Goal: Information Seeking & Learning: Find specific fact

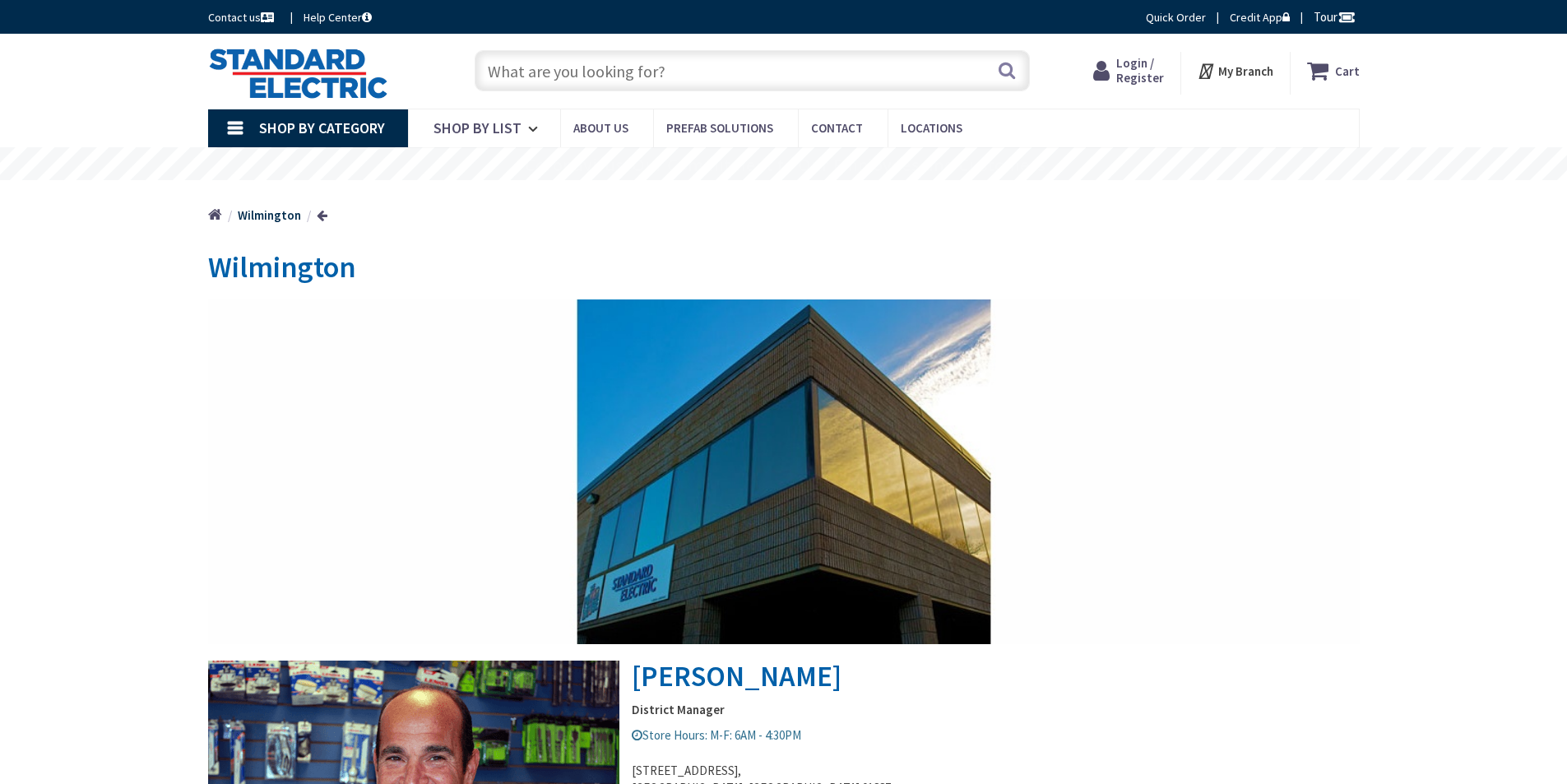
click at [514, 66] on input "text" at bounding box center [752, 71] width 555 height 41
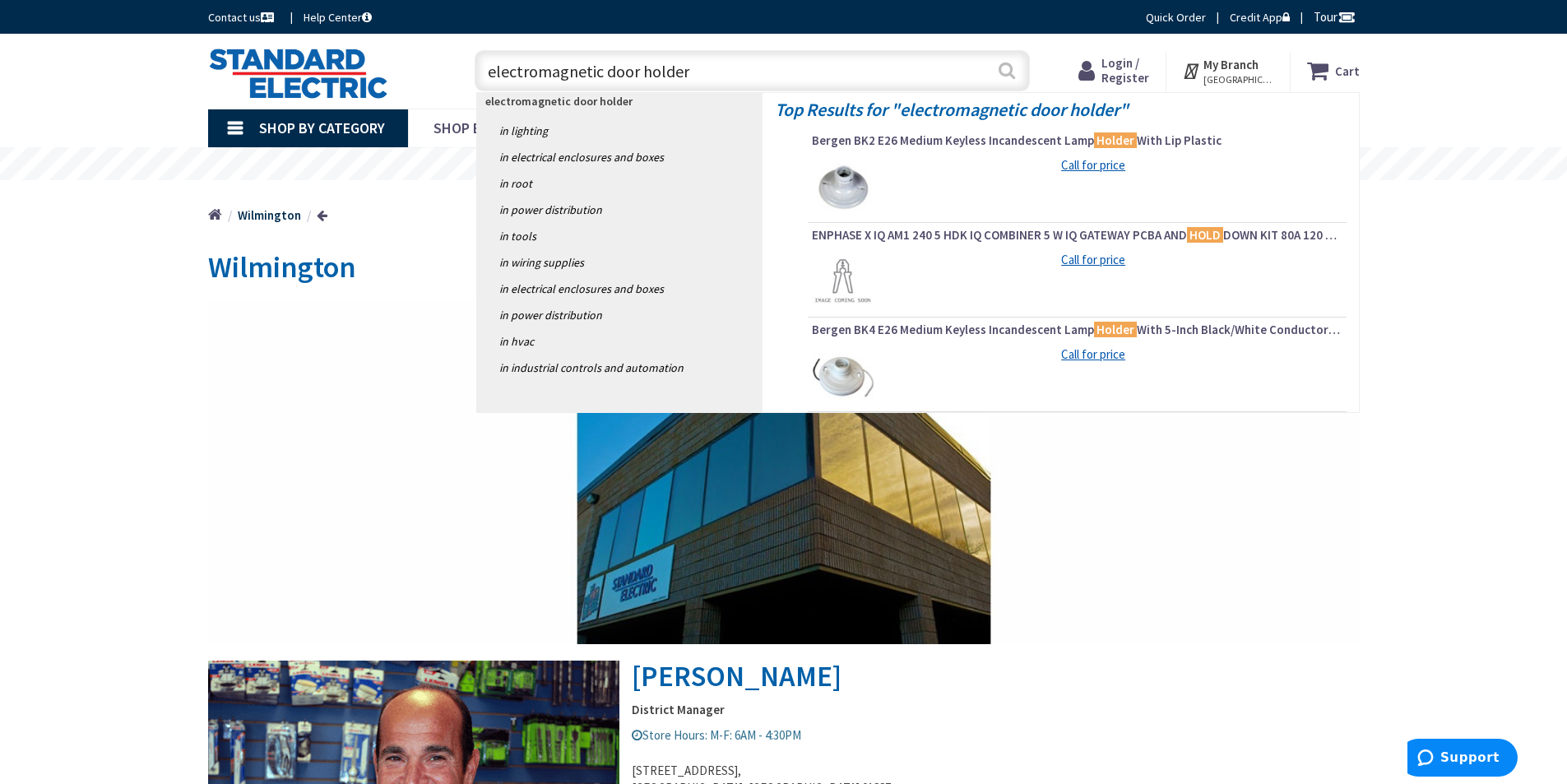
type input "electromagnetic door holder"
click at [1005, 74] on button "Search" at bounding box center [1007, 70] width 21 height 37
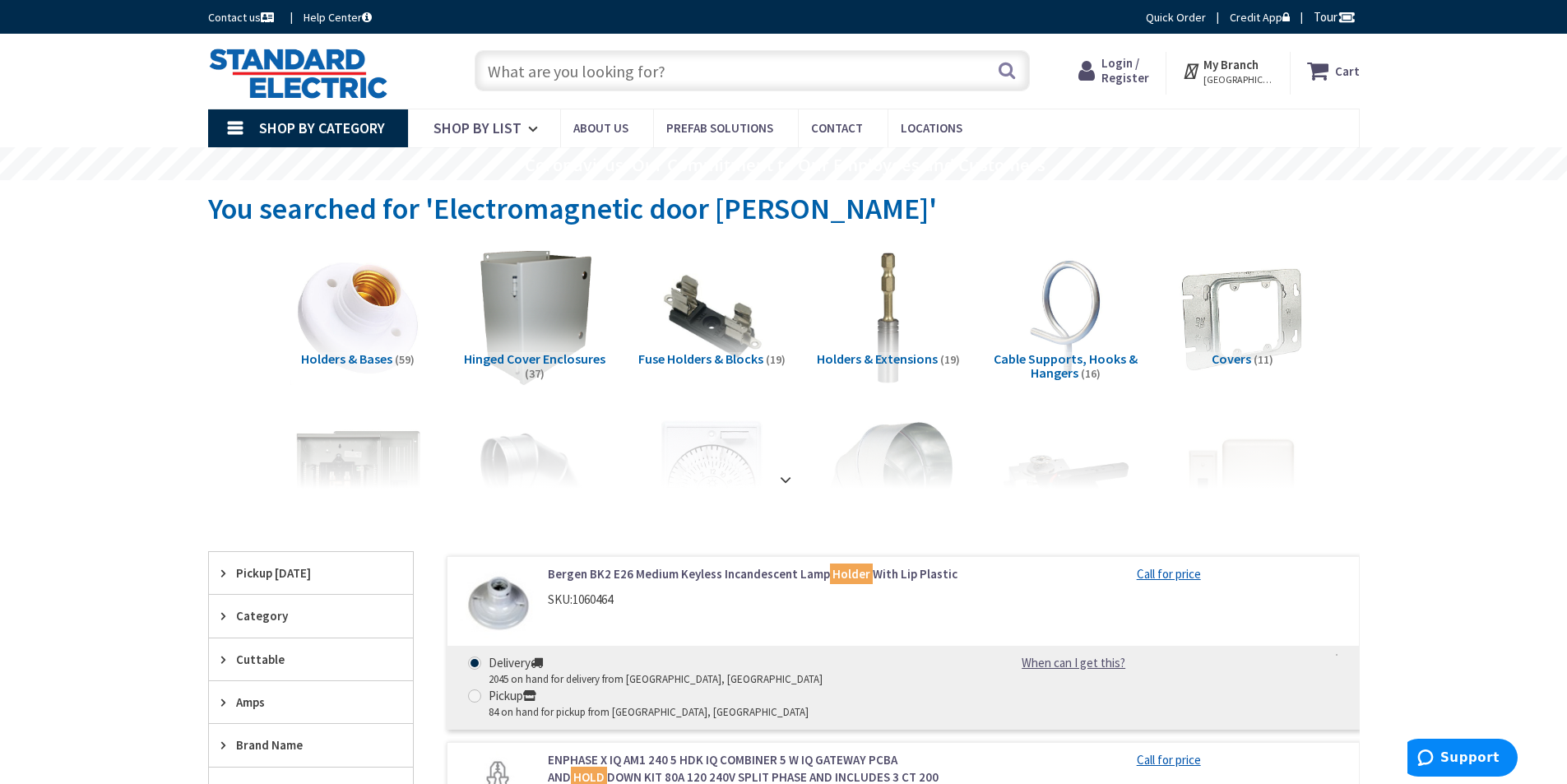
click at [518, 72] on input "text" at bounding box center [752, 71] width 555 height 41
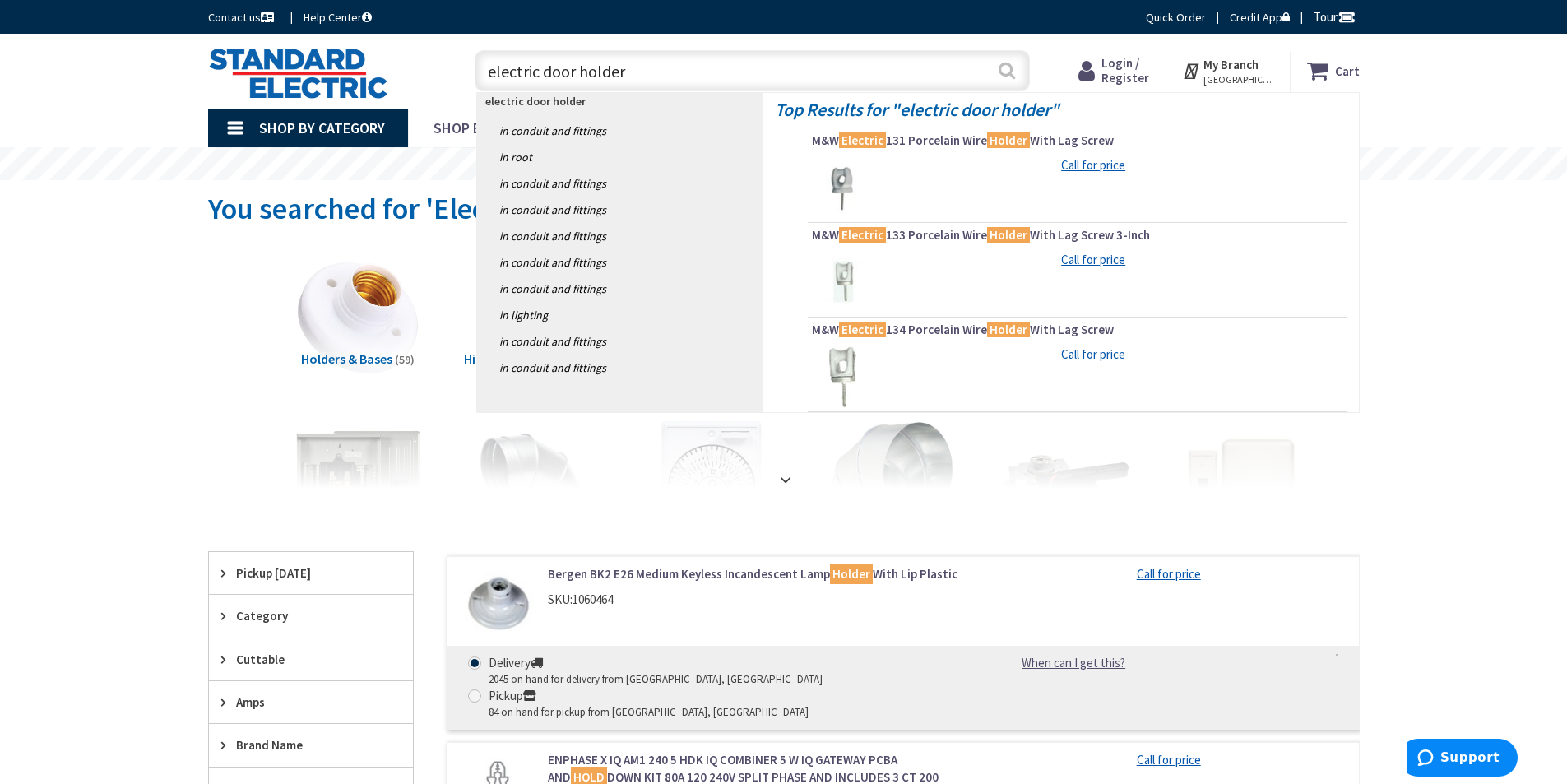
type input "electric door holder"
click at [1005, 67] on button "Search" at bounding box center [1007, 70] width 21 height 37
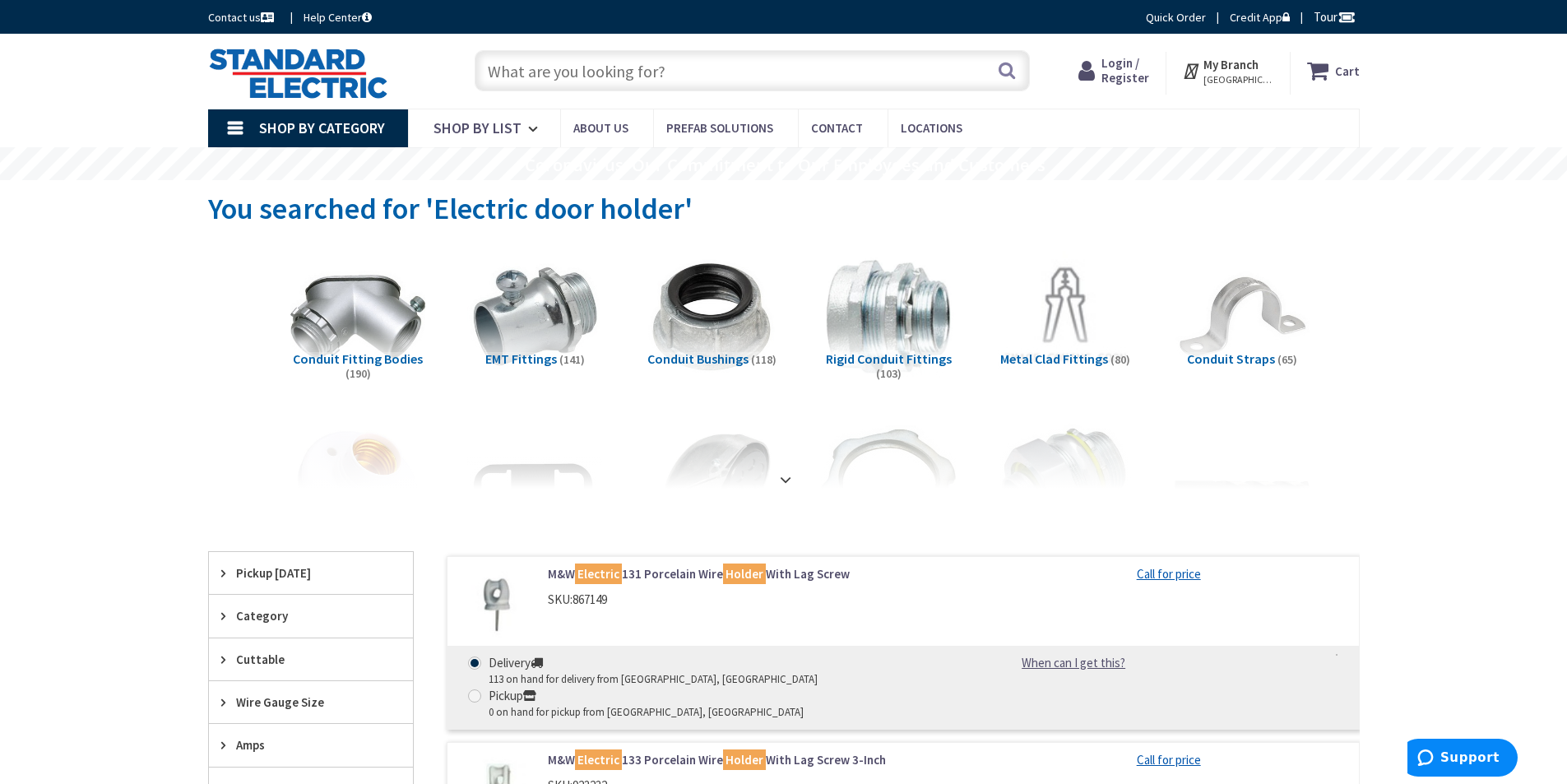
click at [672, 62] on input "text" at bounding box center [752, 71] width 555 height 41
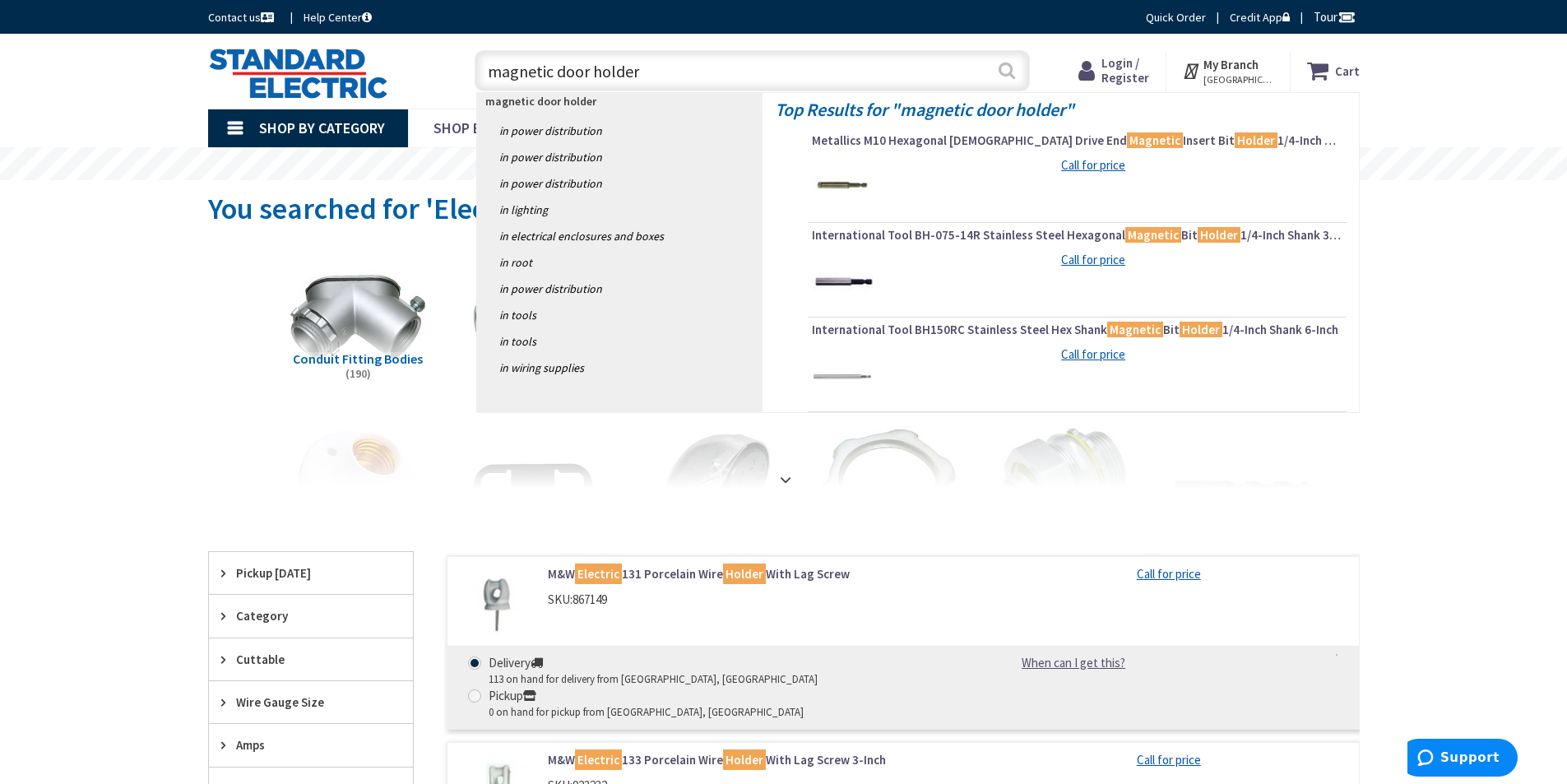
type input "magnetic door holder"
click at [1007, 67] on button "Search" at bounding box center [1007, 70] width 21 height 37
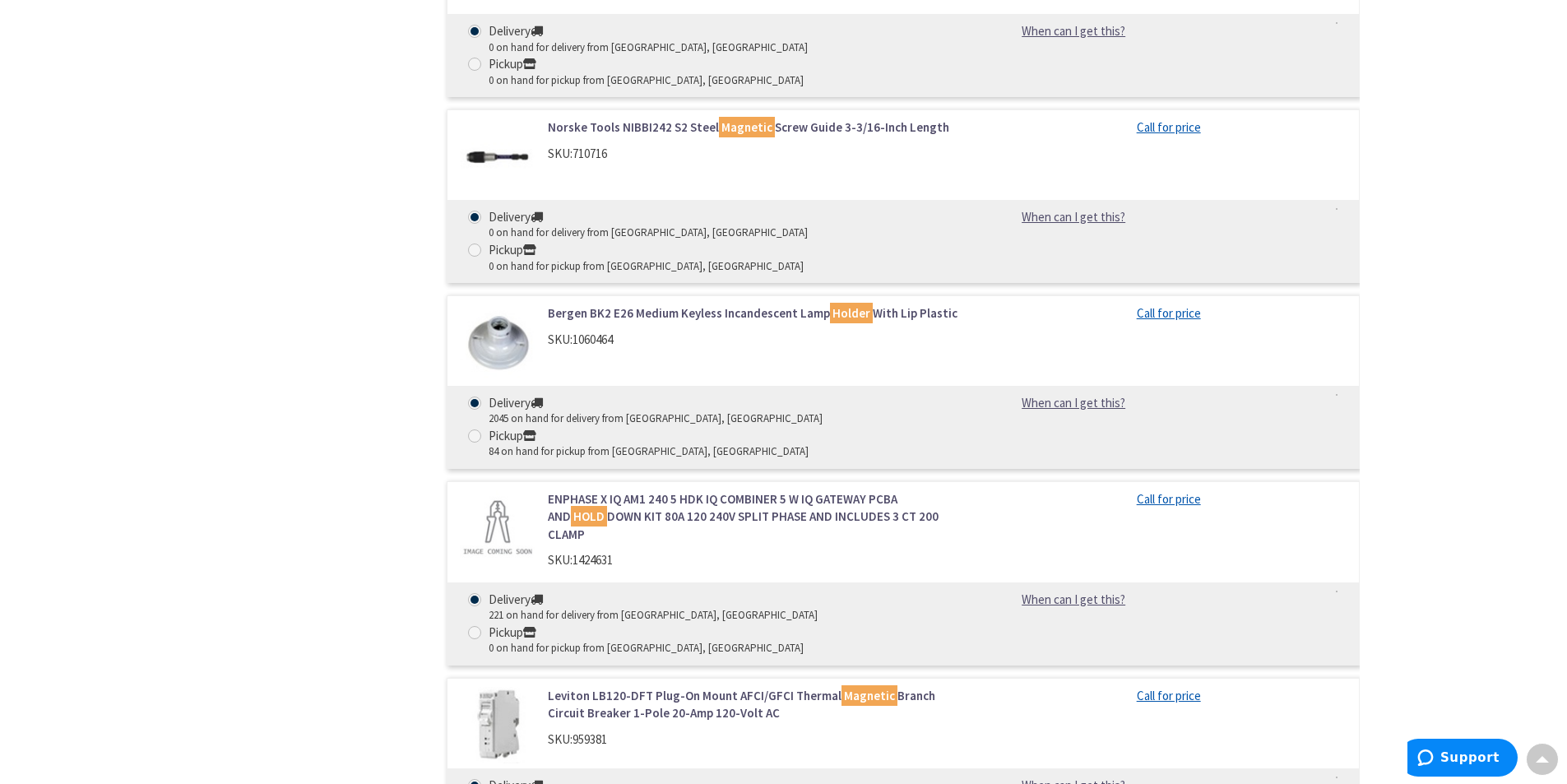
scroll to position [1973, 0]
